Goal: Navigation & Orientation: Find specific page/section

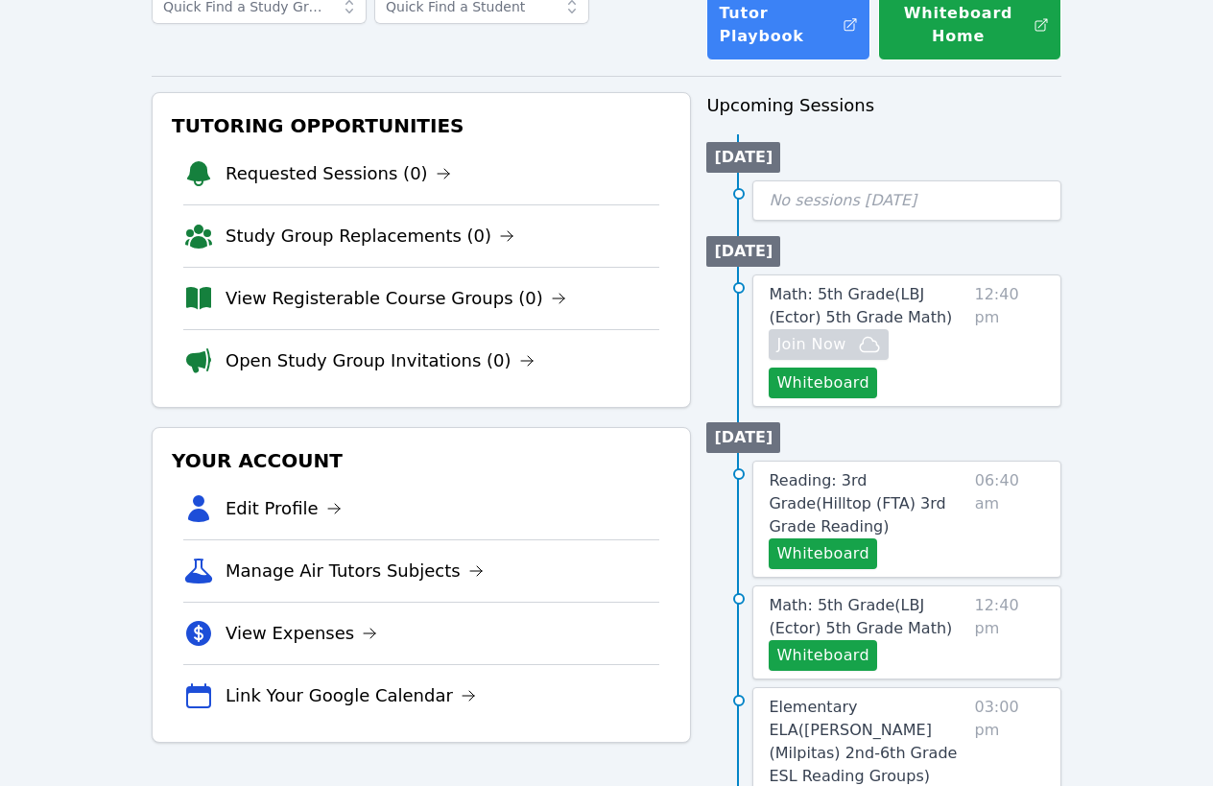
scroll to position [144, 0]
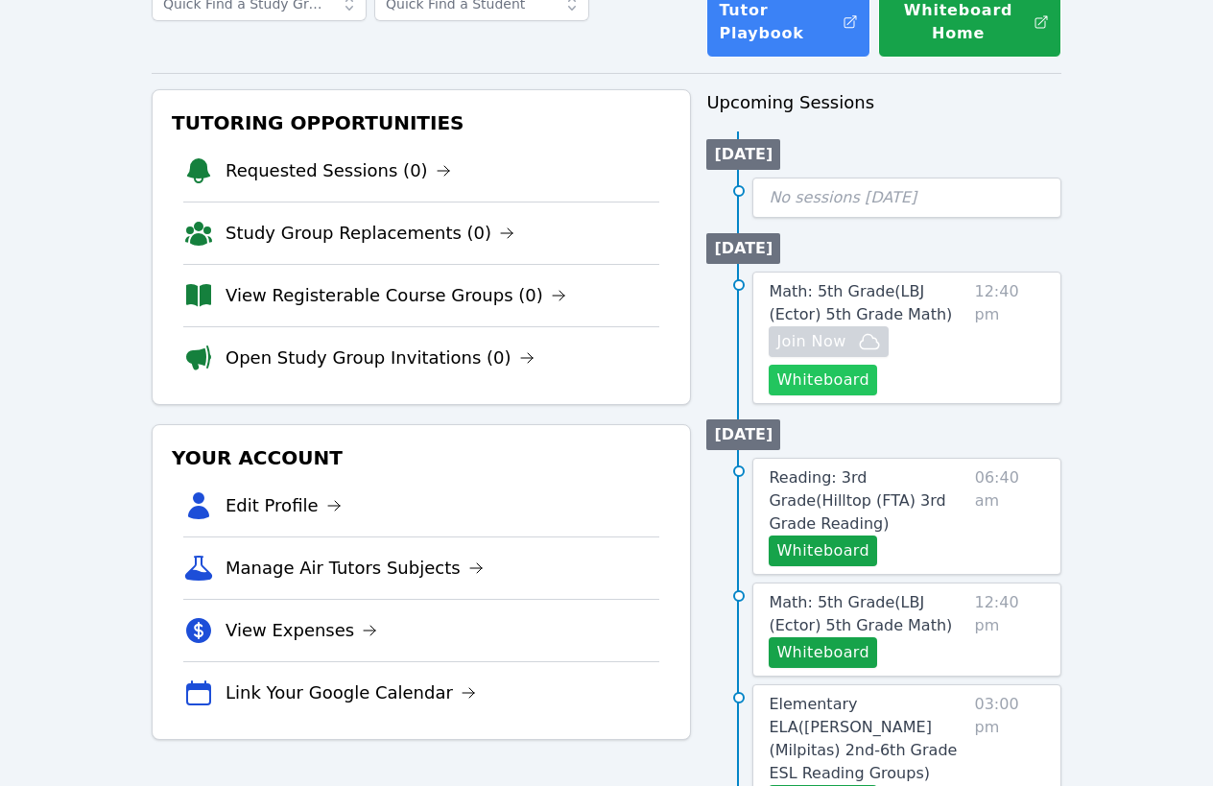
click at [859, 375] on button "Whiteboard" at bounding box center [823, 380] width 108 height 31
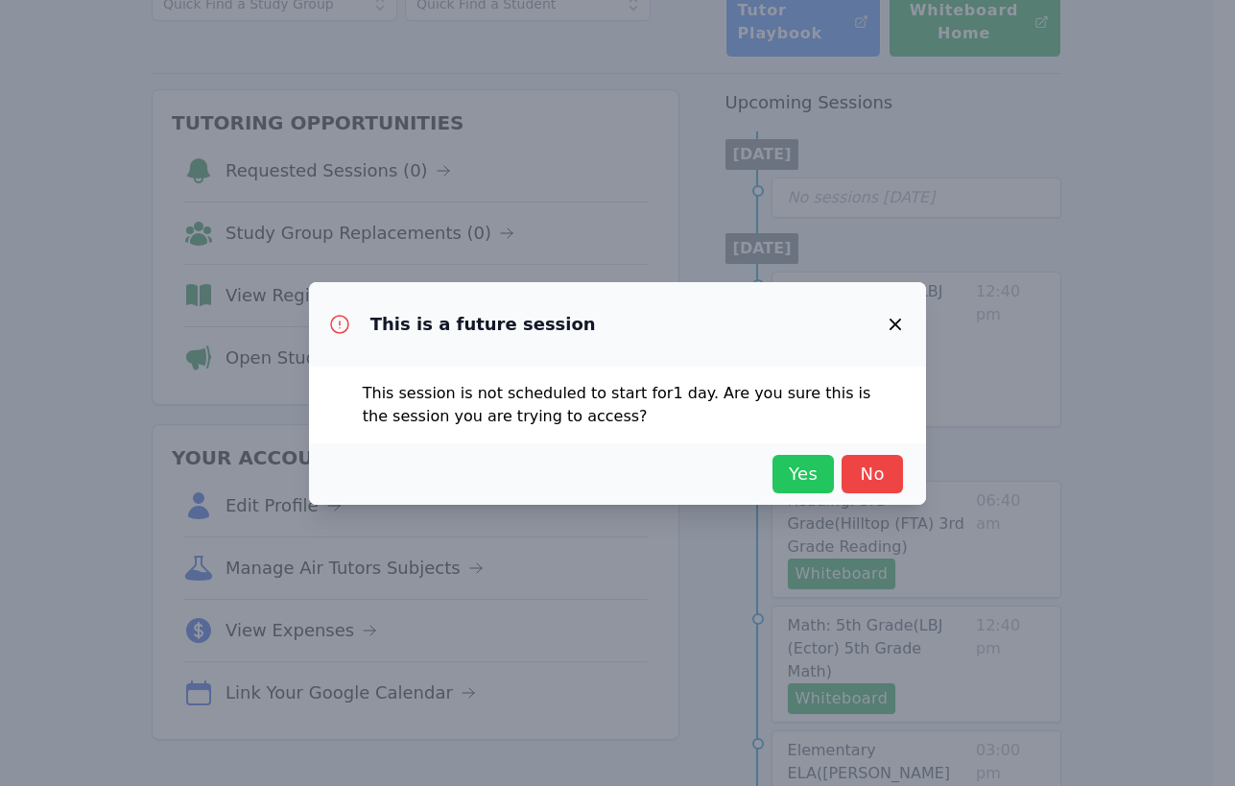
click at [798, 479] on span "Yes" at bounding box center [803, 474] width 42 height 27
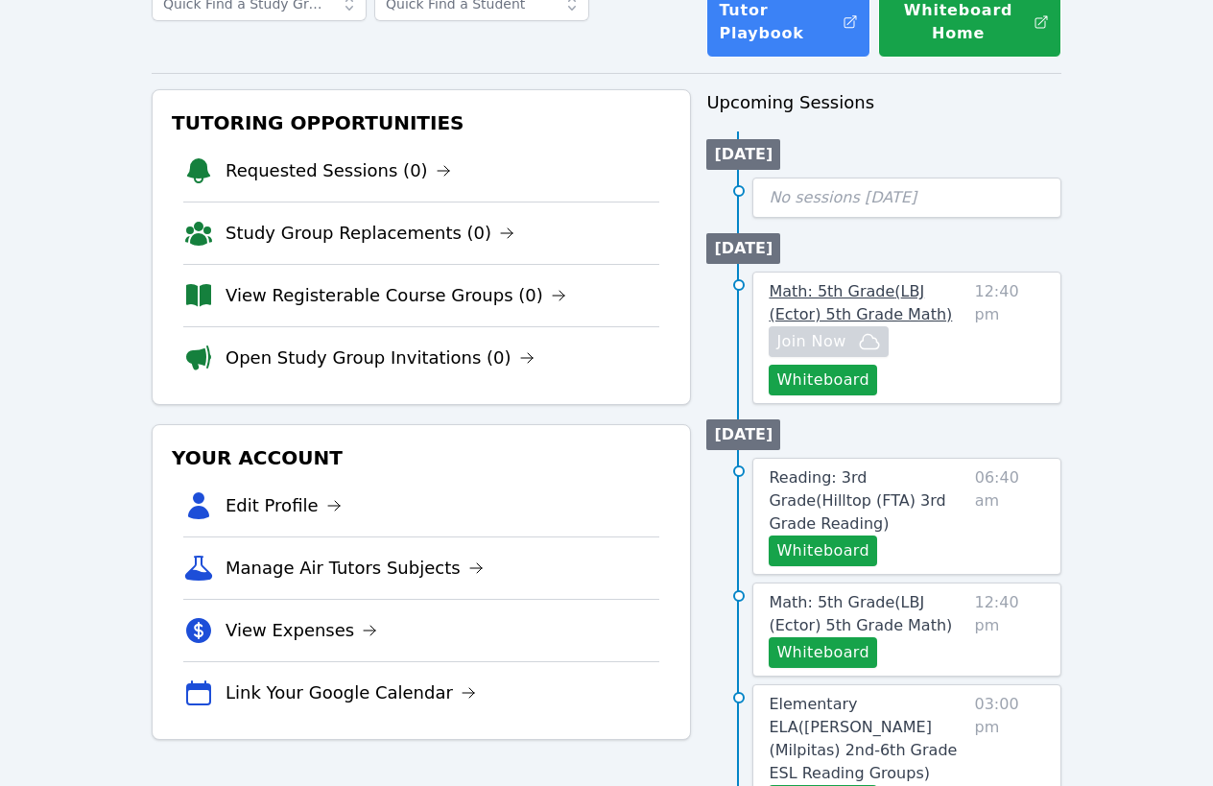
click at [843, 292] on span "Math: 5th Grade ( LBJ (Ector) 5th Grade Math )" at bounding box center [860, 302] width 183 height 41
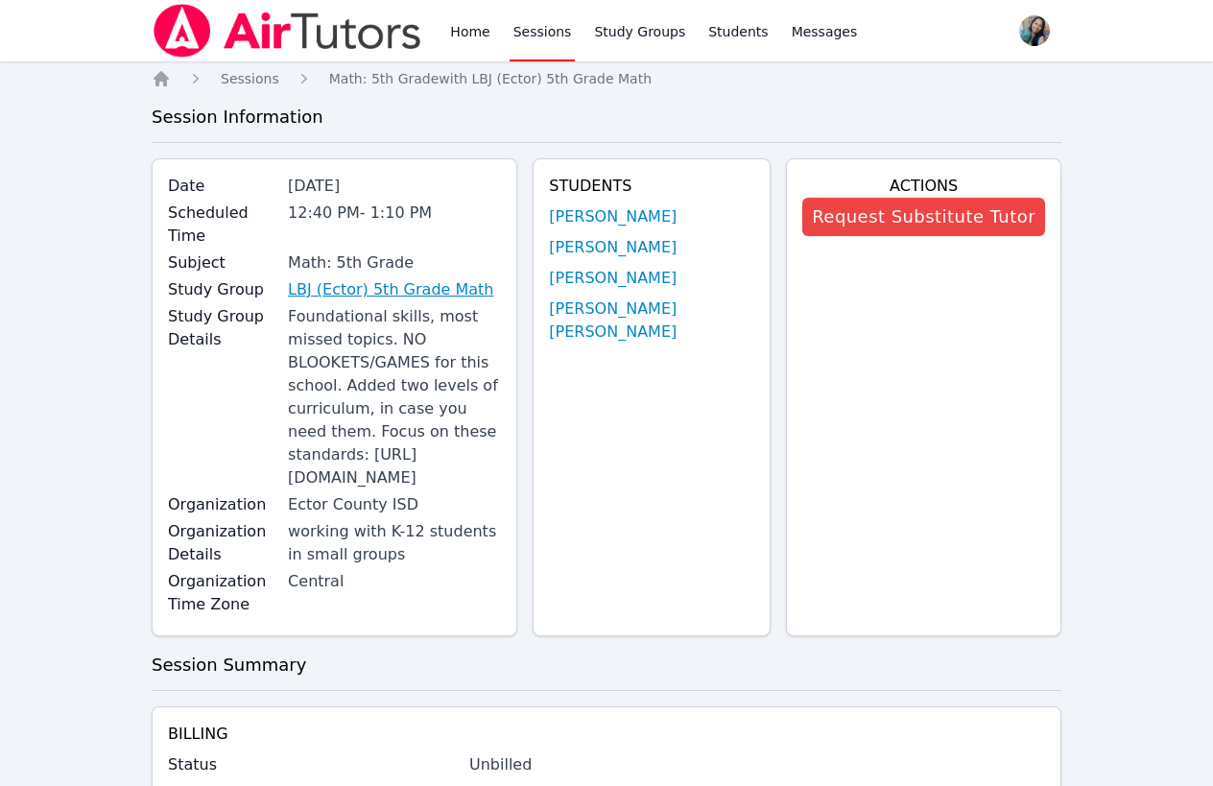
click at [389, 278] on link "LBJ (Ector) 5th Grade Math" at bounding box center [390, 289] width 205 height 23
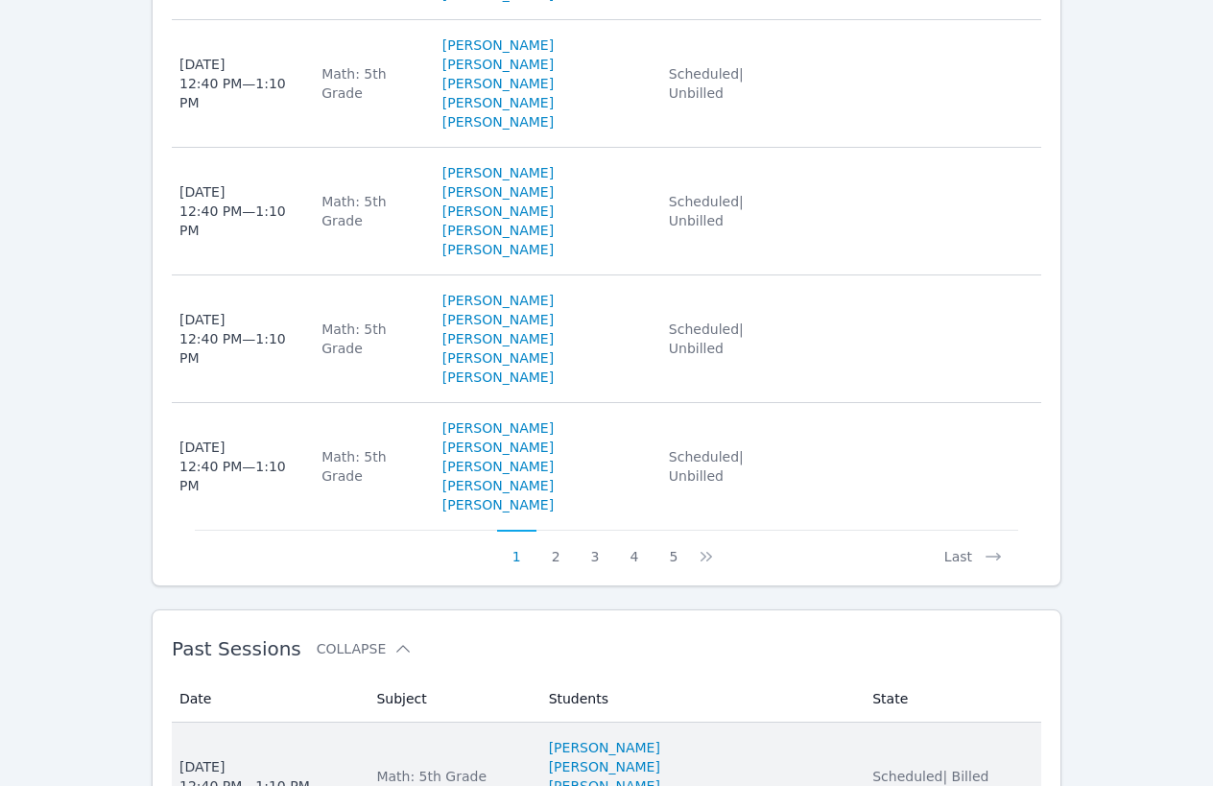
scroll to position [1793, 0]
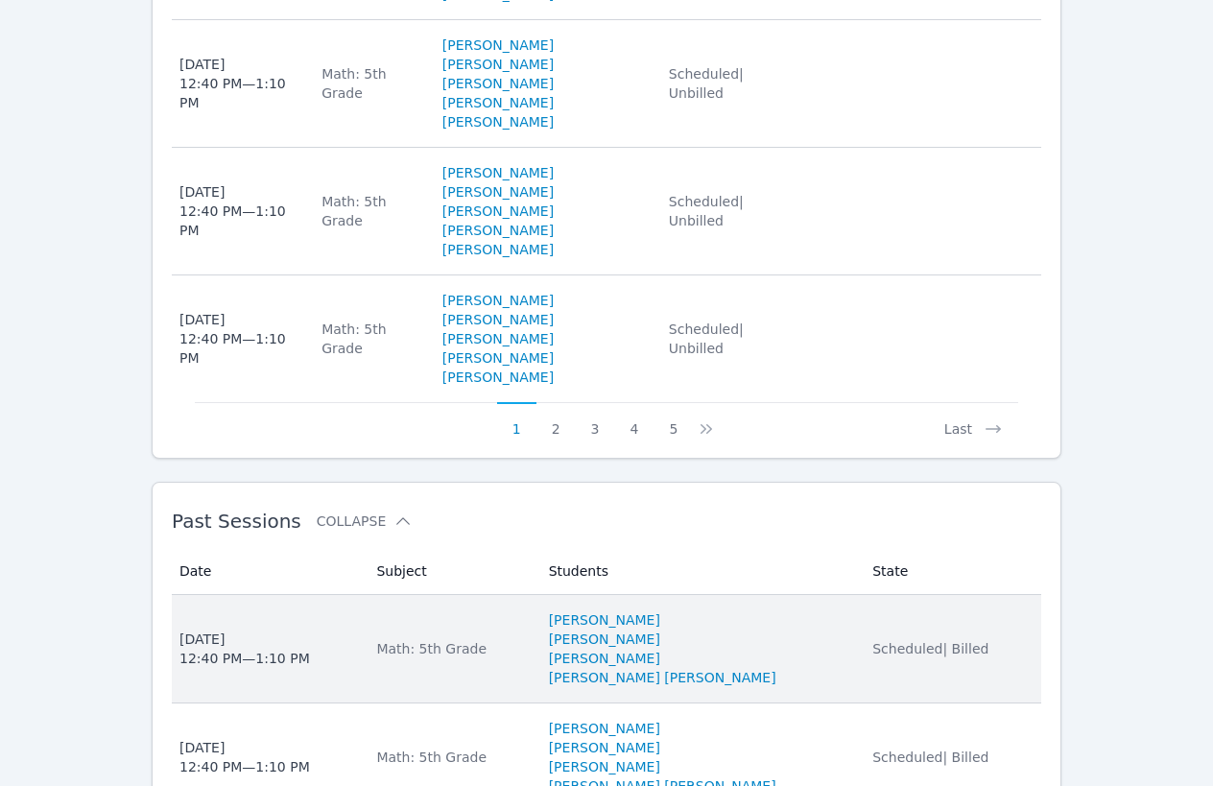
click at [834, 649] on li "Aaliyah Trevino" at bounding box center [699, 658] width 301 height 19
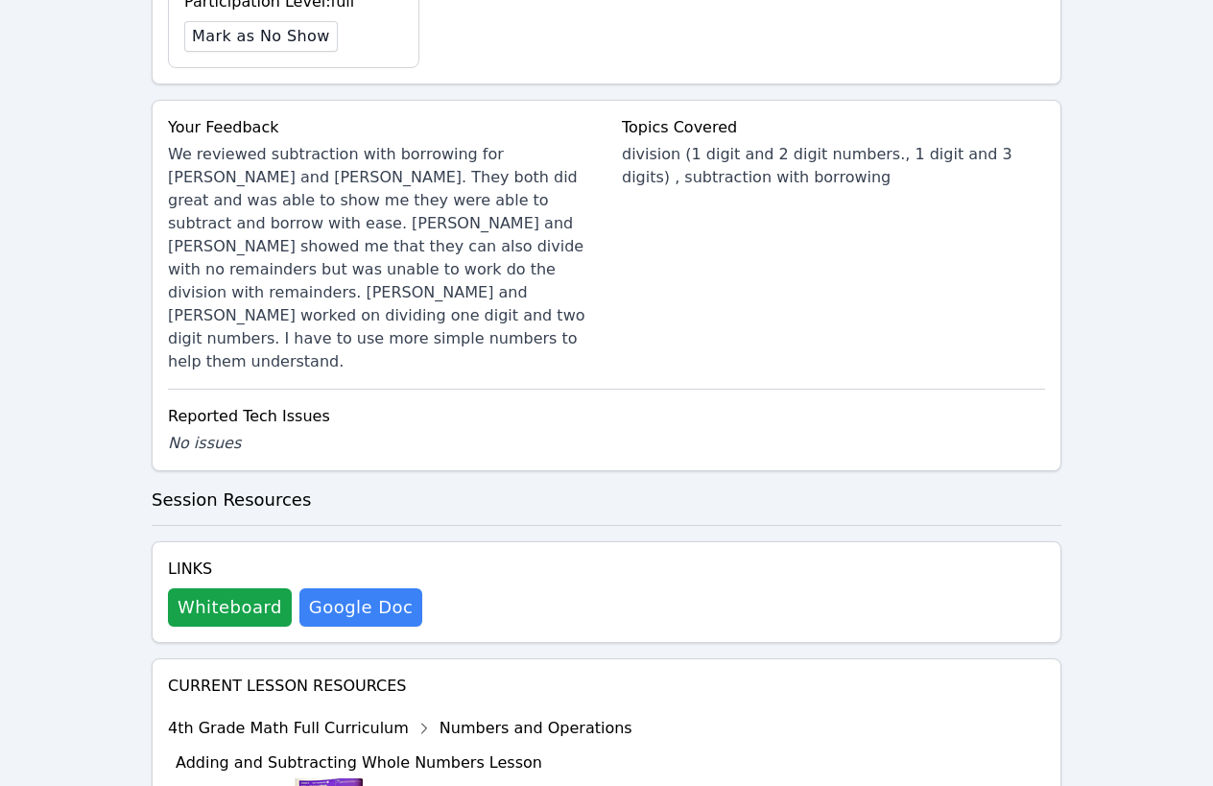
scroll to position [1152, 0]
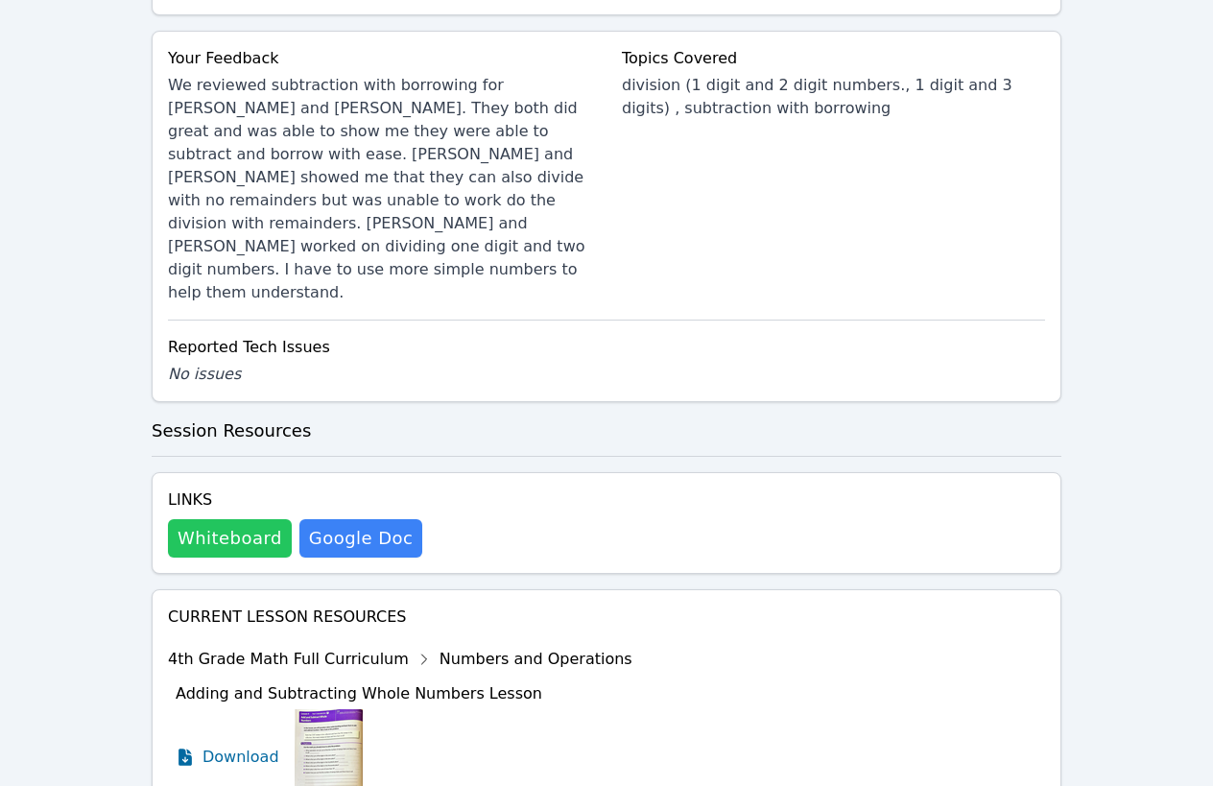
click at [238, 519] on button "Whiteboard" at bounding box center [230, 538] width 124 height 38
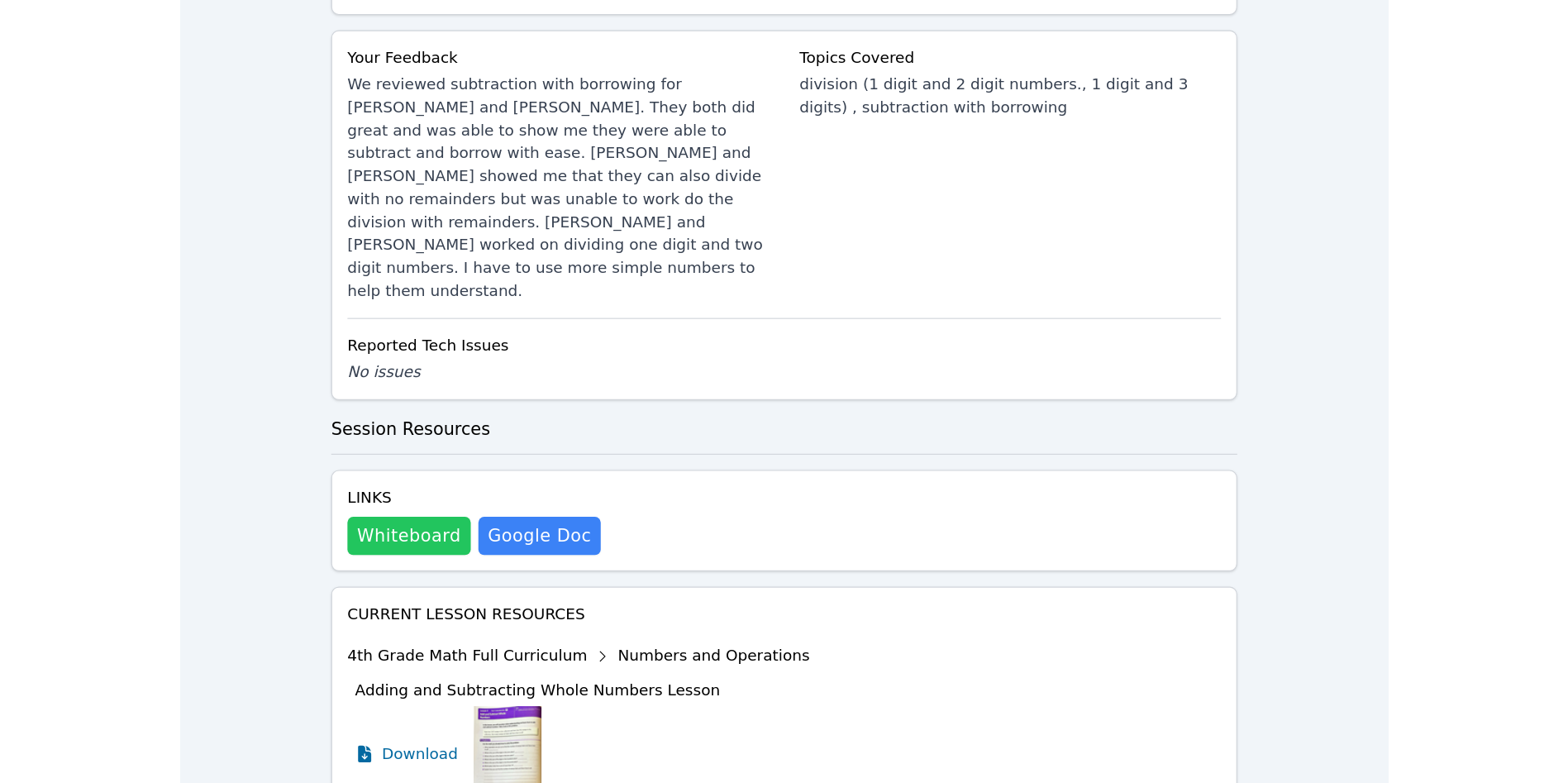
scroll to position [989, 0]
